Goal: Task Accomplishment & Management: Manage account settings

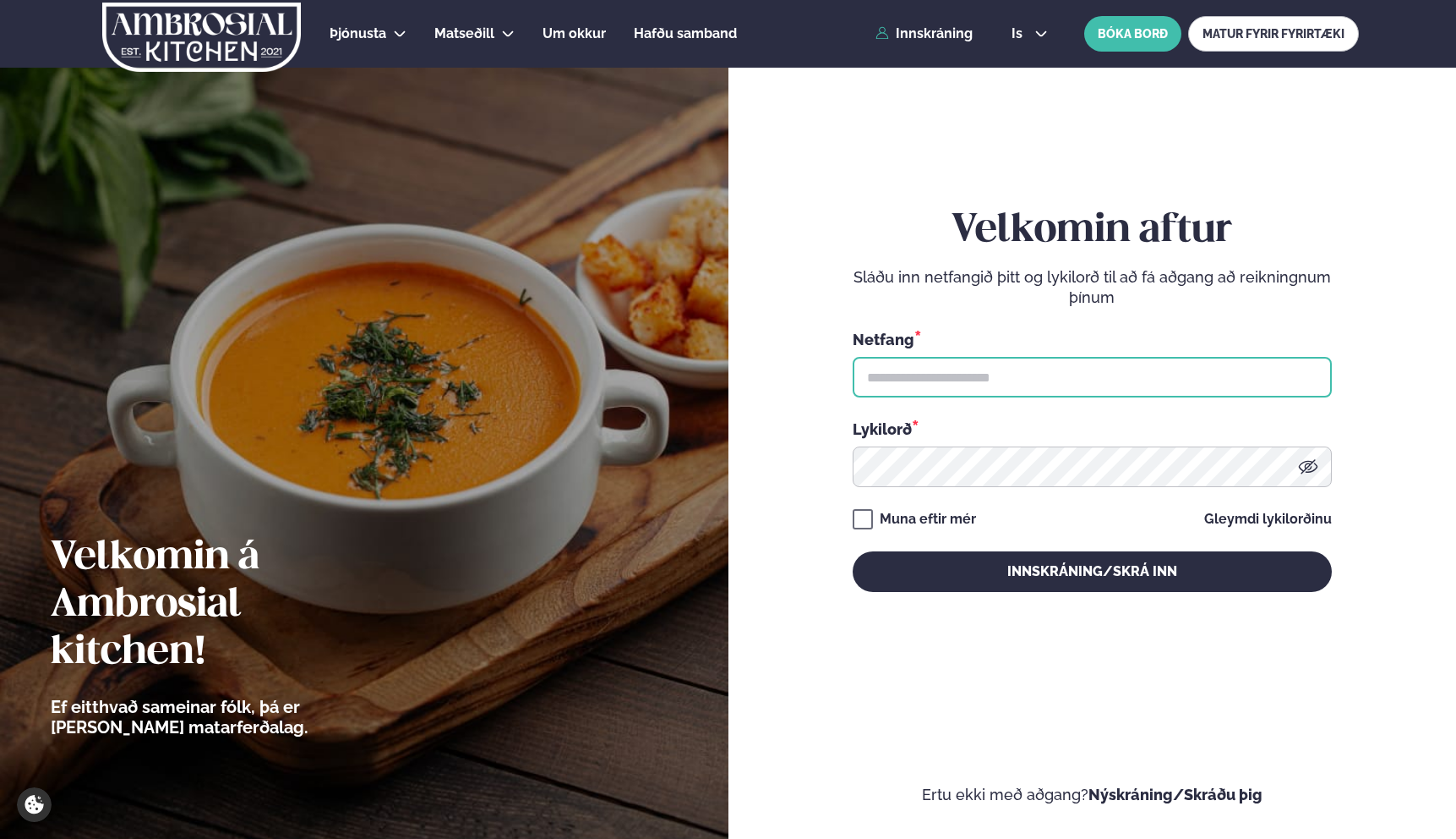
click at [874, 390] on input "text" at bounding box center [1092, 377] width 479 height 41
type input "**********"
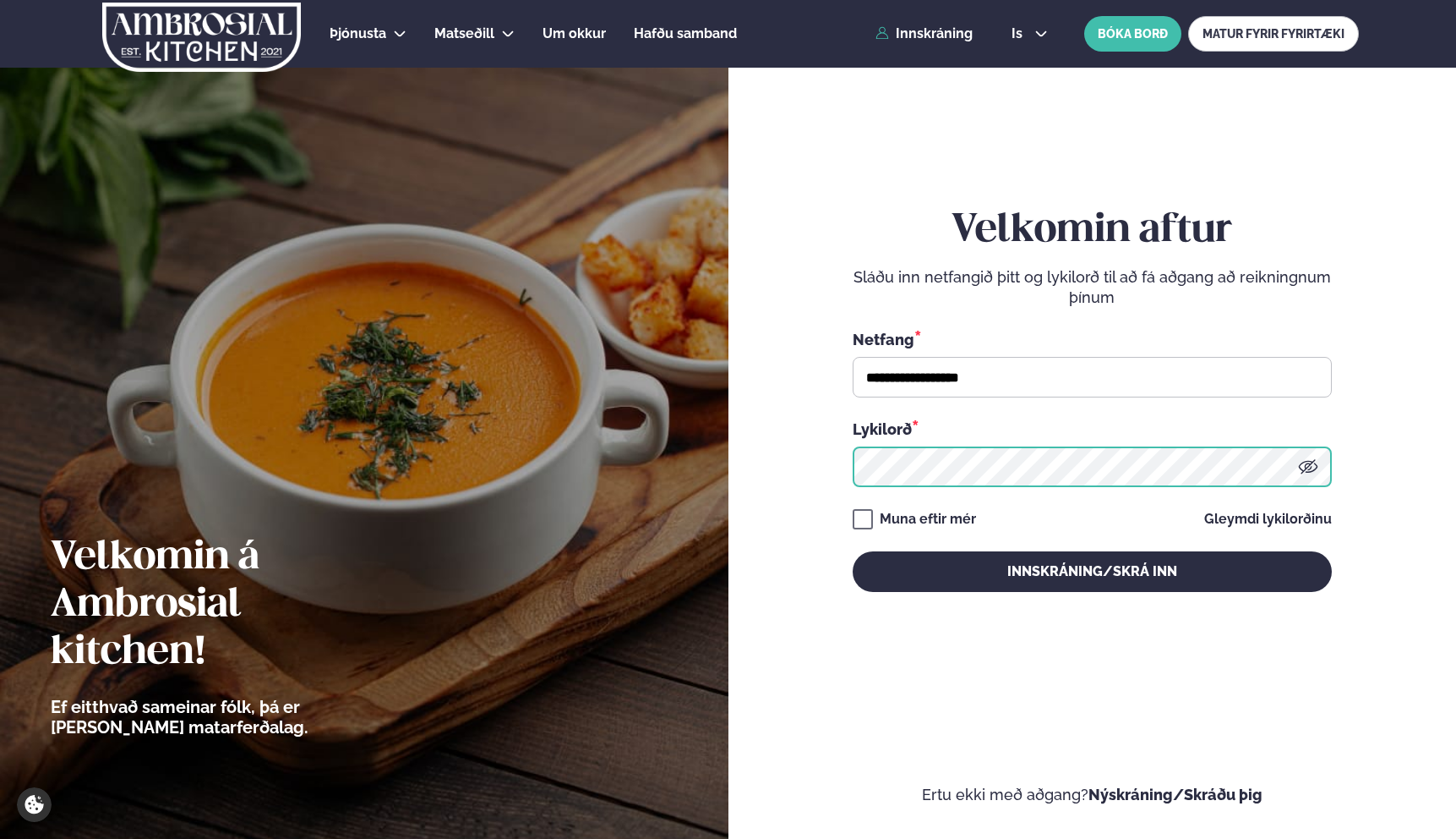
click at [853, 551] on button "Innskráning/Skrá inn" at bounding box center [1092, 571] width 479 height 41
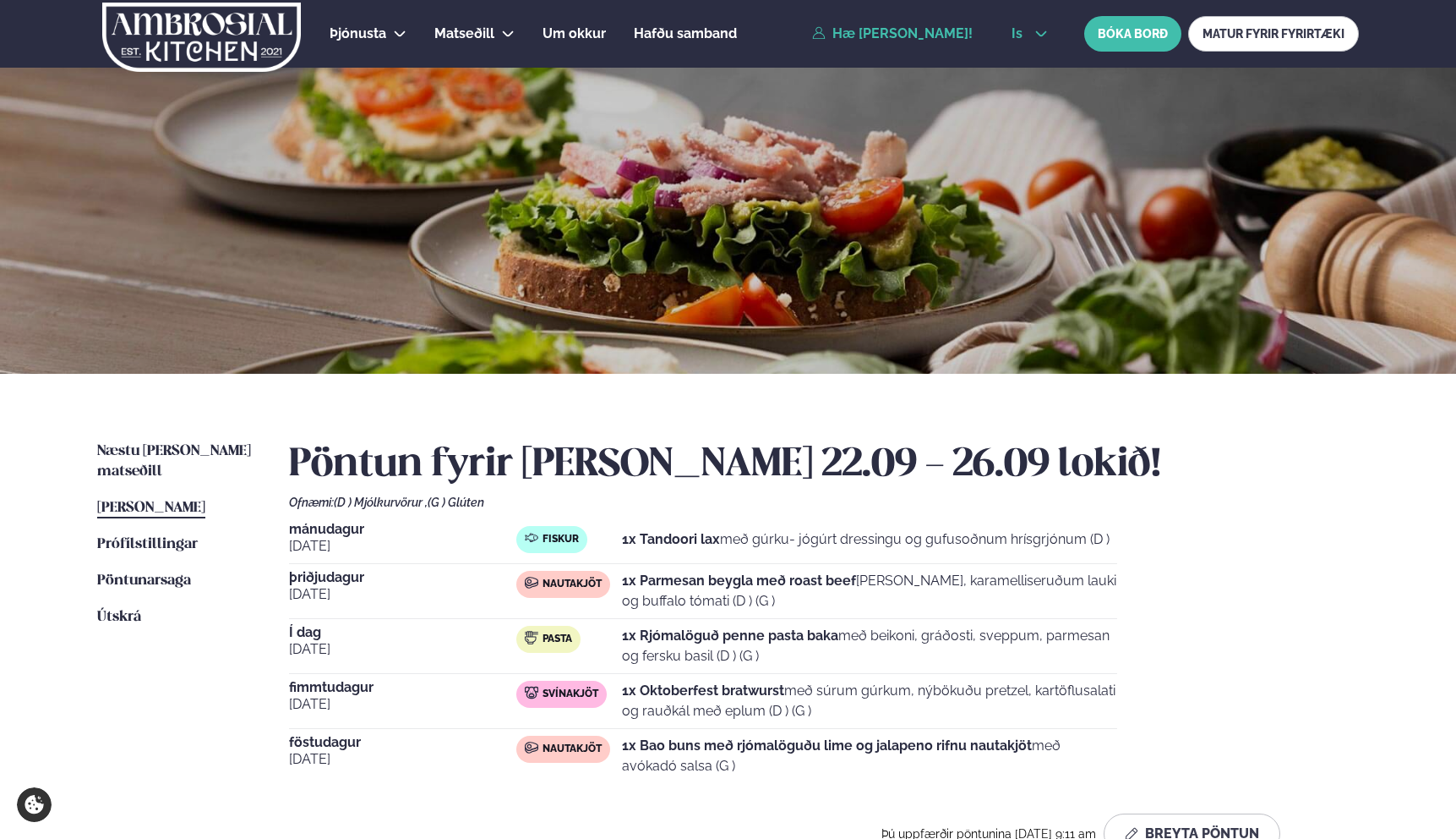
click at [1013, 27] on span "is" at bounding box center [1020, 34] width 16 height 13
click at [1021, 64] on link "en" at bounding box center [1029, 64] width 63 height 34
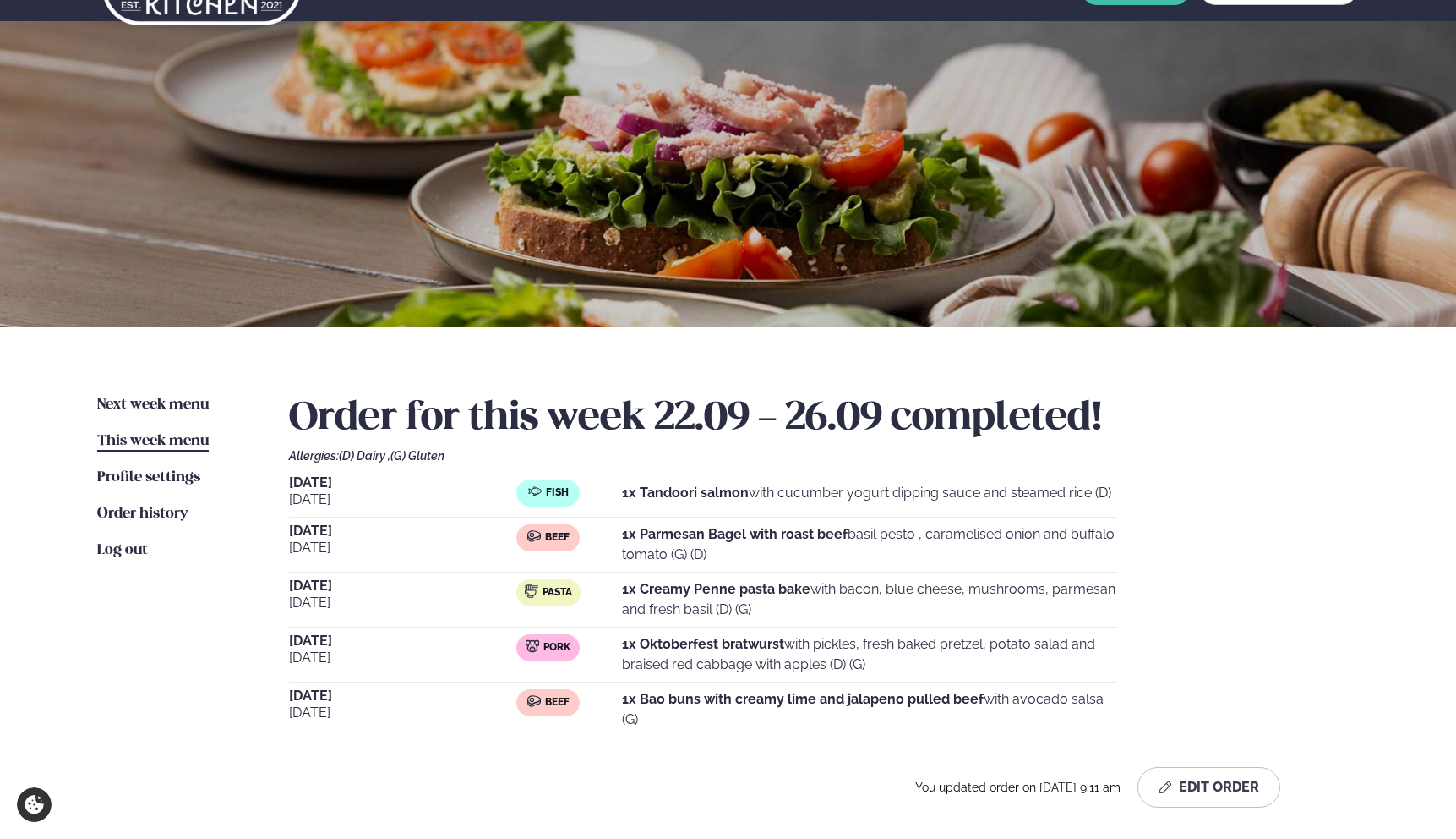
scroll to position [47, 0]
